Goal: Task Accomplishment & Management: Complete application form

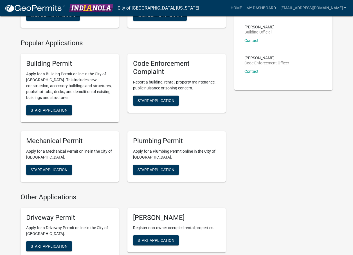
scroll to position [112, 0]
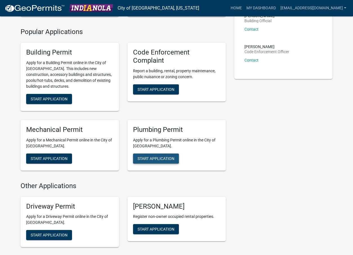
click at [151, 158] on span "Start Application" at bounding box center [155, 158] width 37 height 4
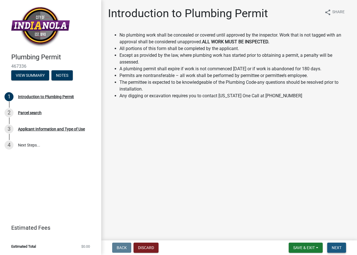
click at [333, 249] on span "Next" at bounding box center [336, 247] width 10 height 4
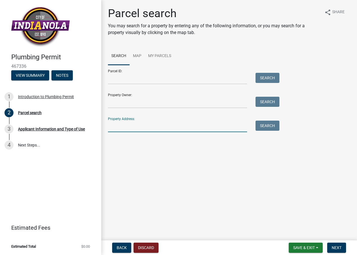
click at [133, 123] on input "Property Address:" at bounding box center [177, 127] width 139 height 12
click at [267, 123] on button "Search" at bounding box center [267, 126] width 24 height 10
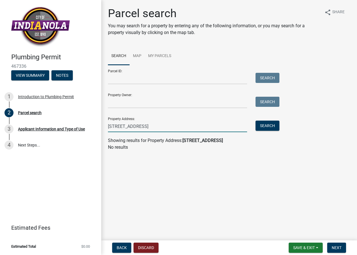
click at [156, 125] on input "[STREET_ADDRESS]" at bounding box center [177, 127] width 139 height 12
click at [262, 124] on button "Search" at bounding box center [267, 126] width 24 height 10
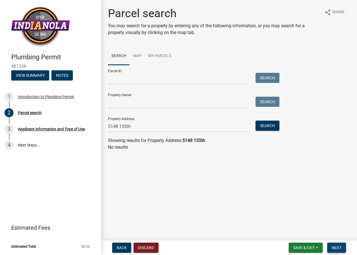
drag, startPoint x: 339, startPoint y: 246, endPoint x: 335, endPoint y: 245, distance: 4.4
click at [335, 245] on span "Next" at bounding box center [336, 247] width 10 height 4
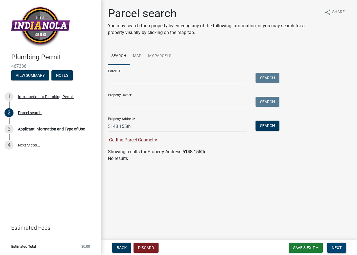
click at [339, 249] on span "Next" at bounding box center [336, 247] width 10 height 4
click at [131, 122] on input "5148 155th" at bounding box center [177, 127] width 139 height 12
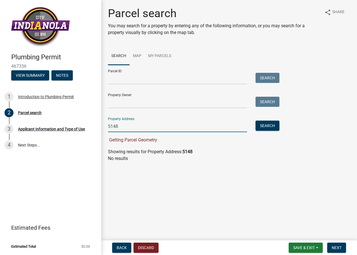
type input "5148"
click at [130, 81] on input "Parcel ID:" at bounding box center [177, 79] width 139 height 12
click at [132, 108] on form "Parcel ID: Search Property Owner: Search Property Address: 5148 Search Getting …" at bounding box center [192, 104] width 169 height 78
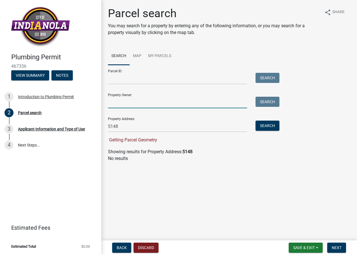
click at [131, 99] on input "Property Owner:" at bounding box center [177, 103] width 139 height 12
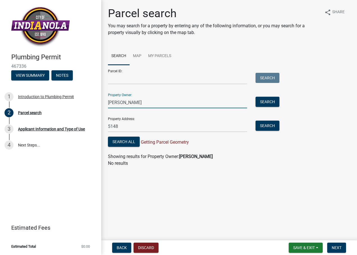
type input "[PERSON_NAME]"
